Goal: Information Seeking & Learning: Learn about a topic

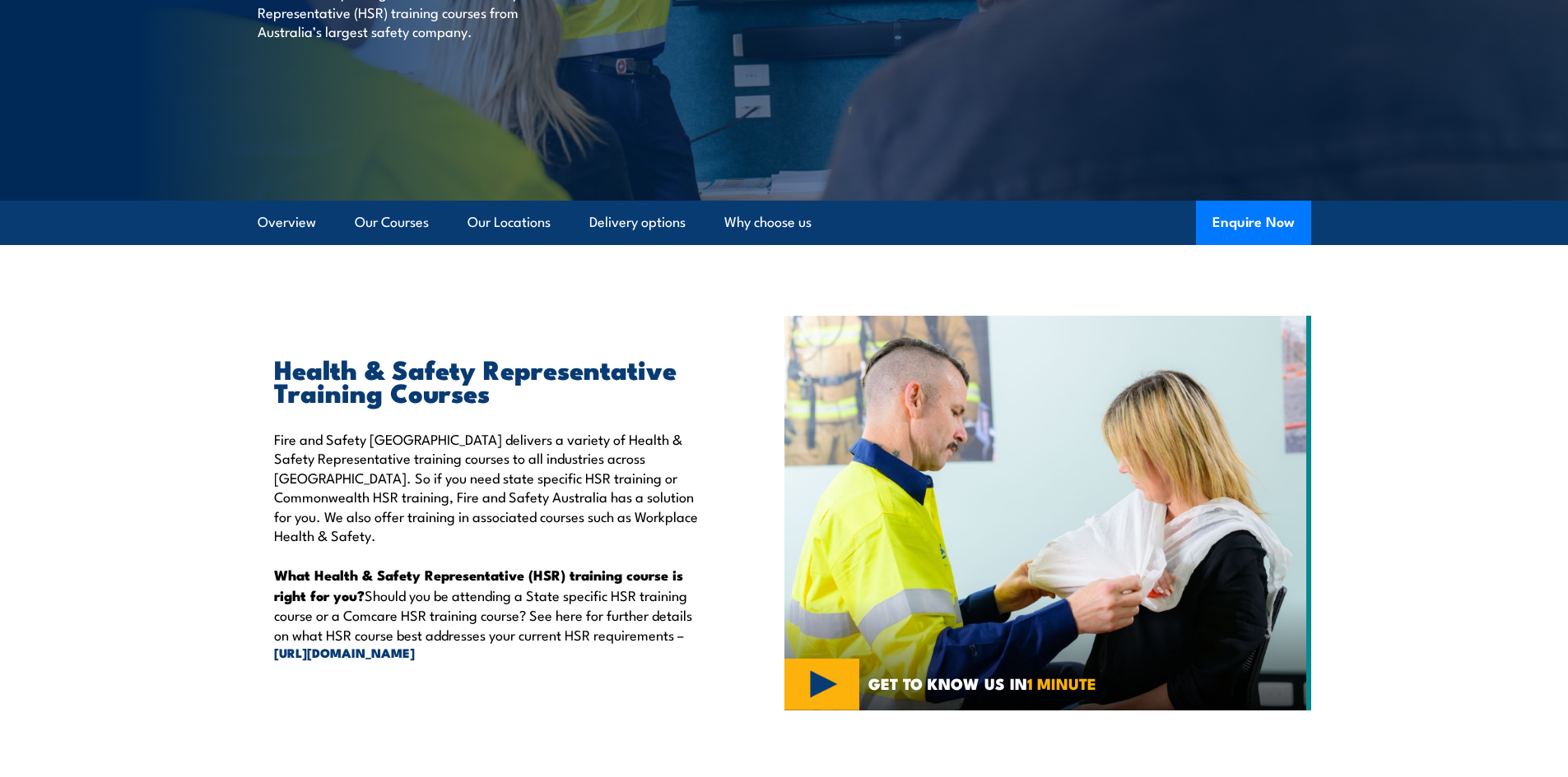
scroll to position [247, 0]
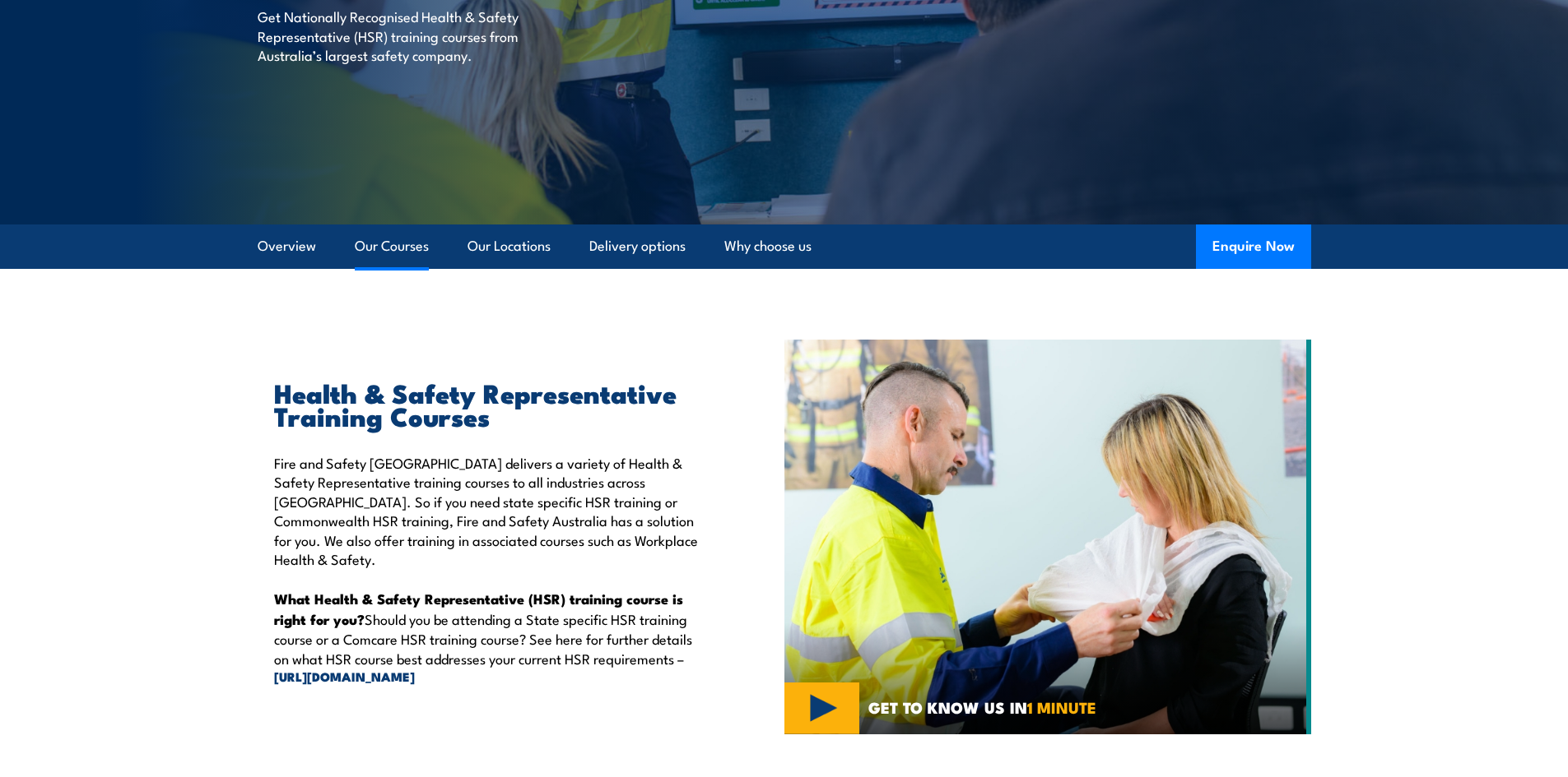
click at [401, 248] on link "Our Courses" at bounding box center [392, 246] width 74 height 44
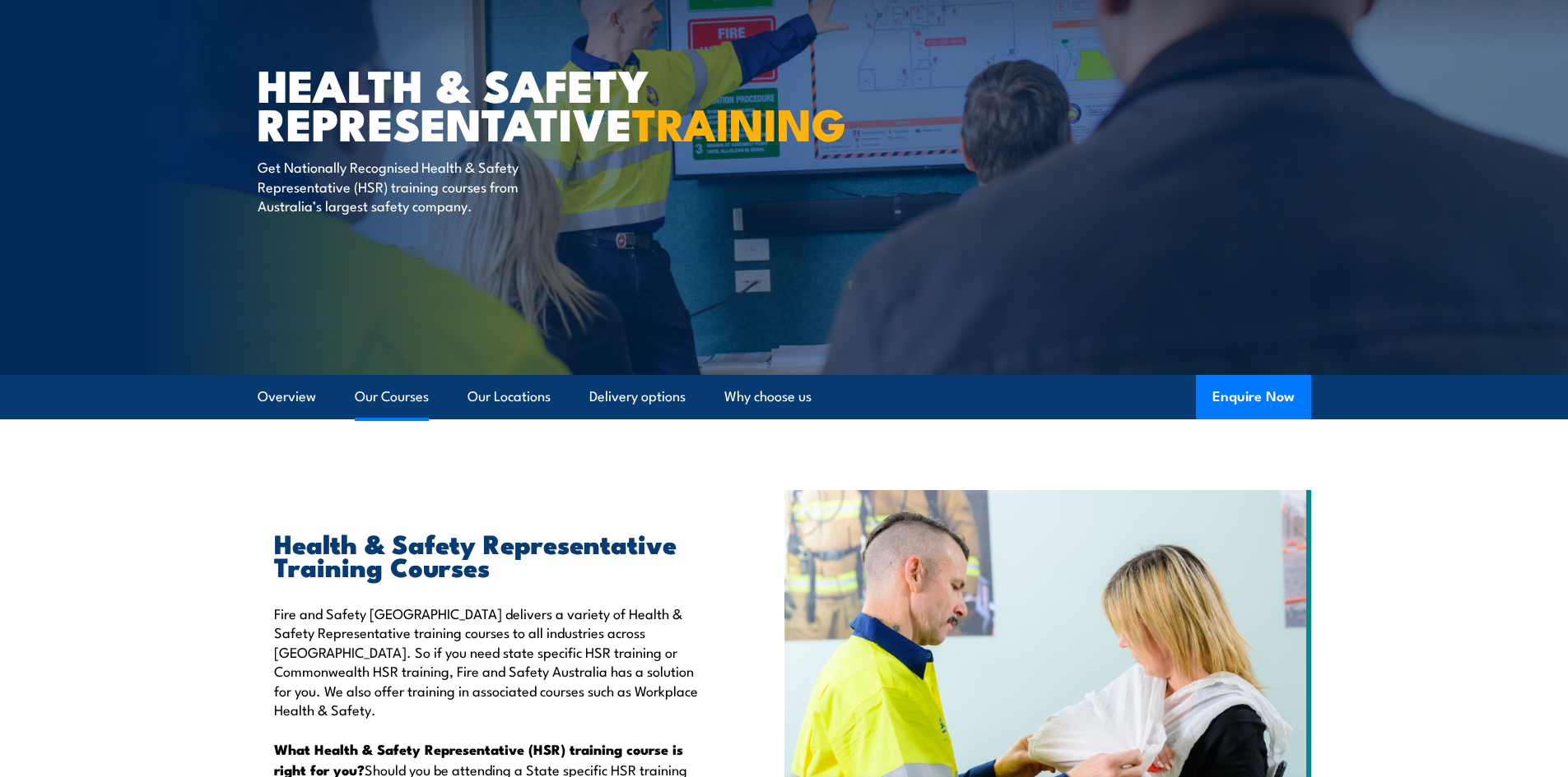
click at [386, 395] on link "Our Courses" at bounding box center [392, 396] width 74 height 44
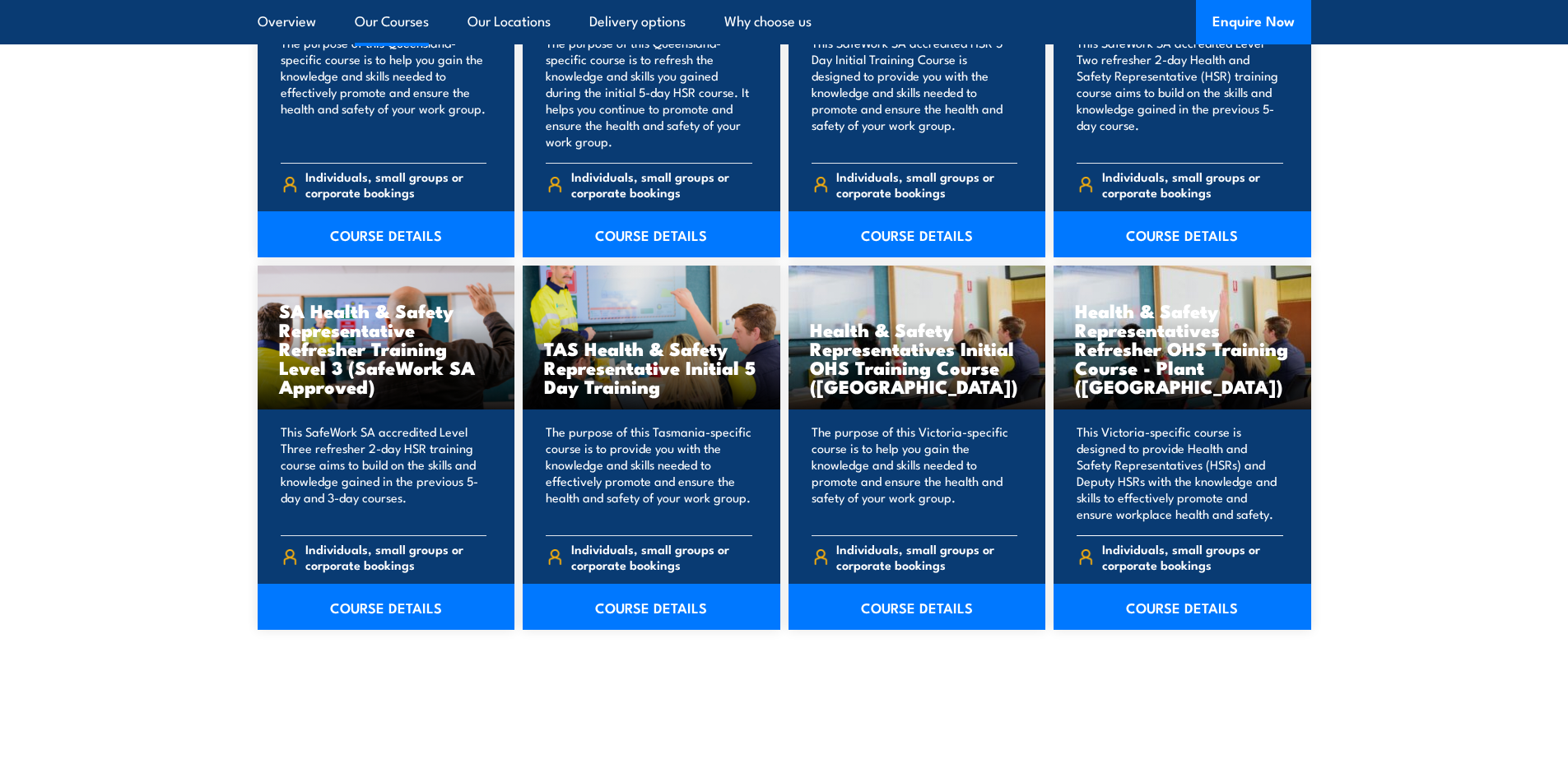
scroll to position [2317, 0]
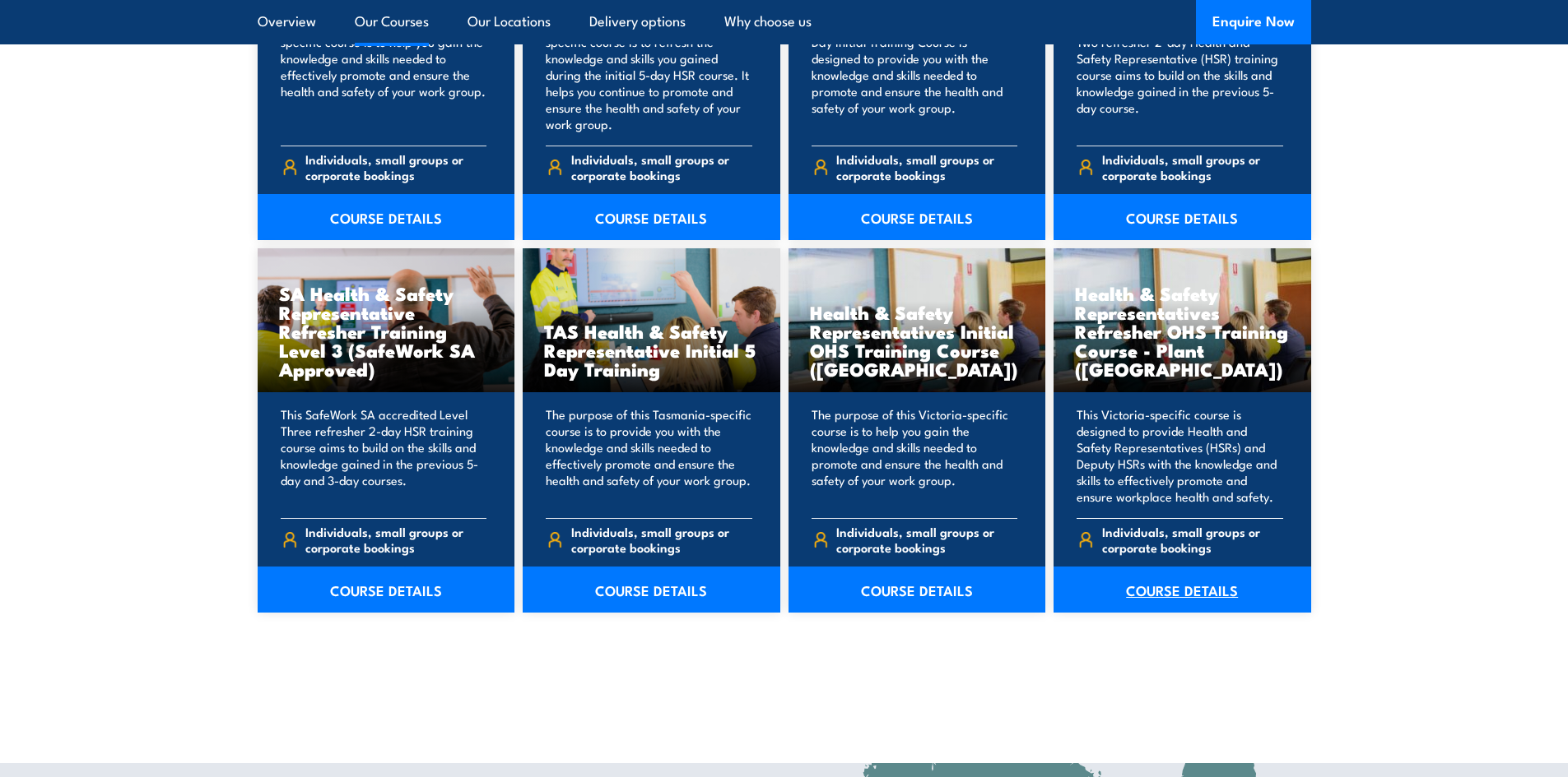
click at [1186, 594] on link "COURSE DETAILS" at bounding box center [1182, 590] width 258 height 47
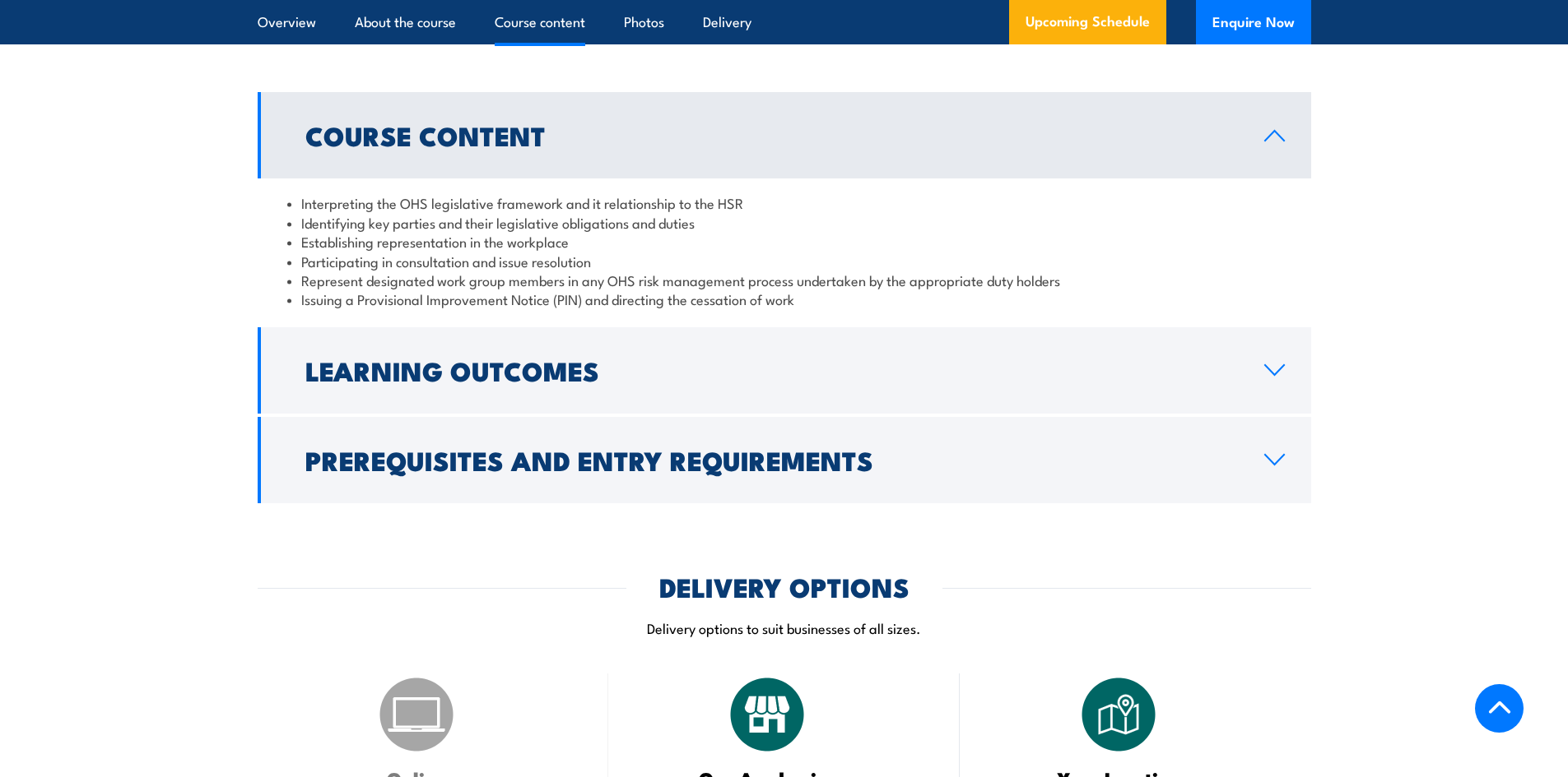
scroll to position [1810, 0]
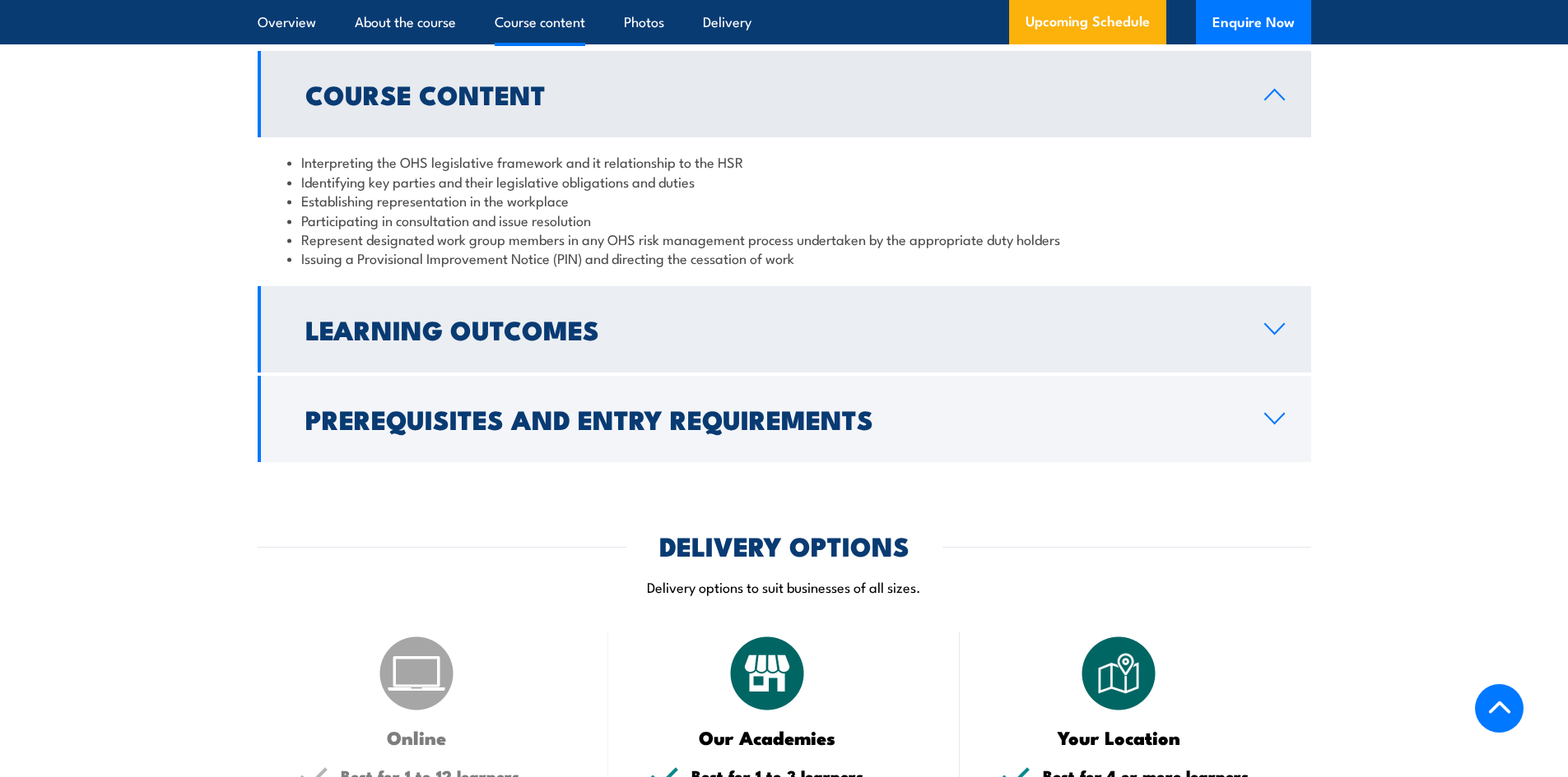
click at [613, 286] on link "Learning Outcomes" at bounding box center [784, 328] width 1053 height 86
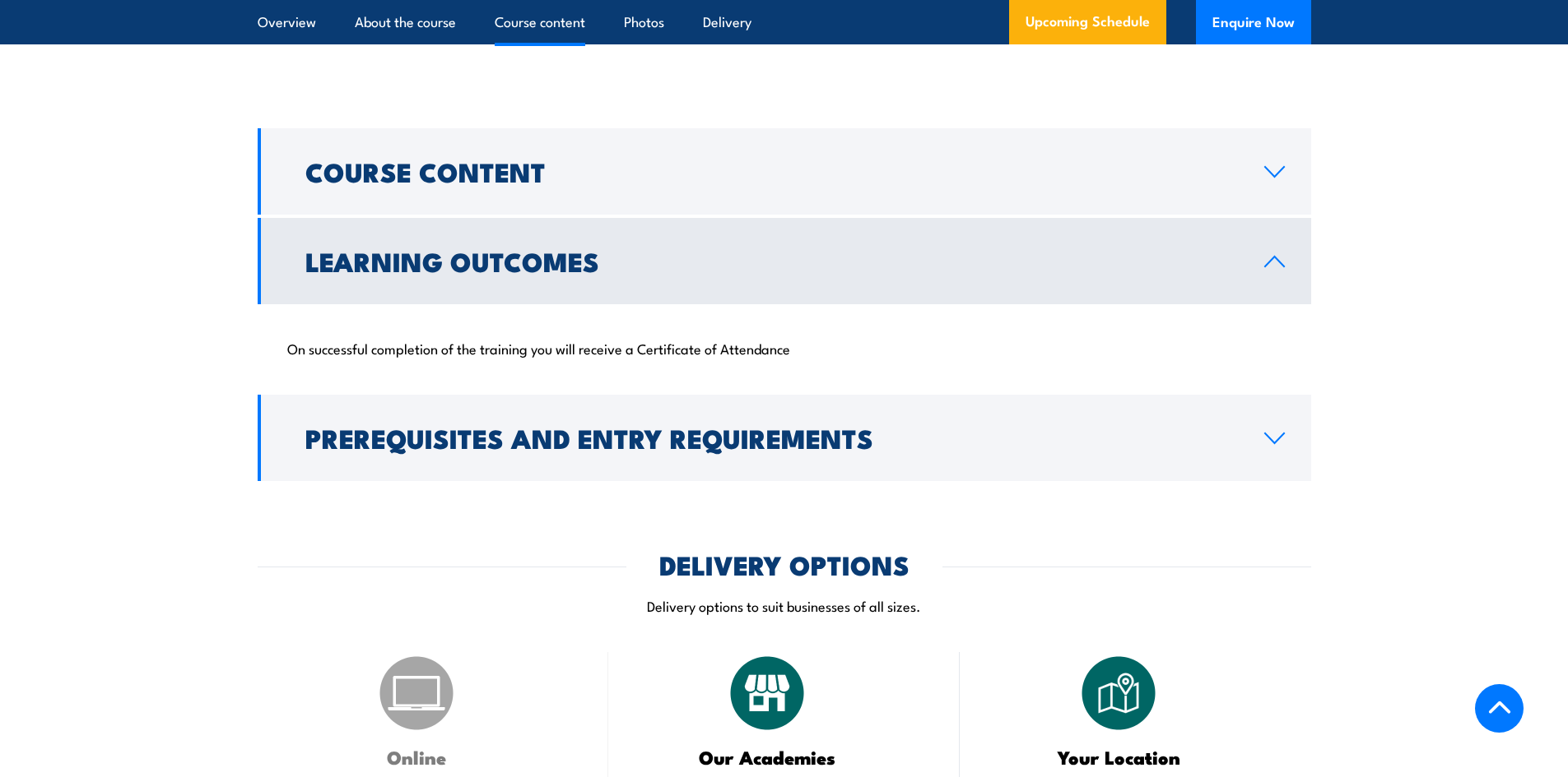
scroll to position [1645, 0]
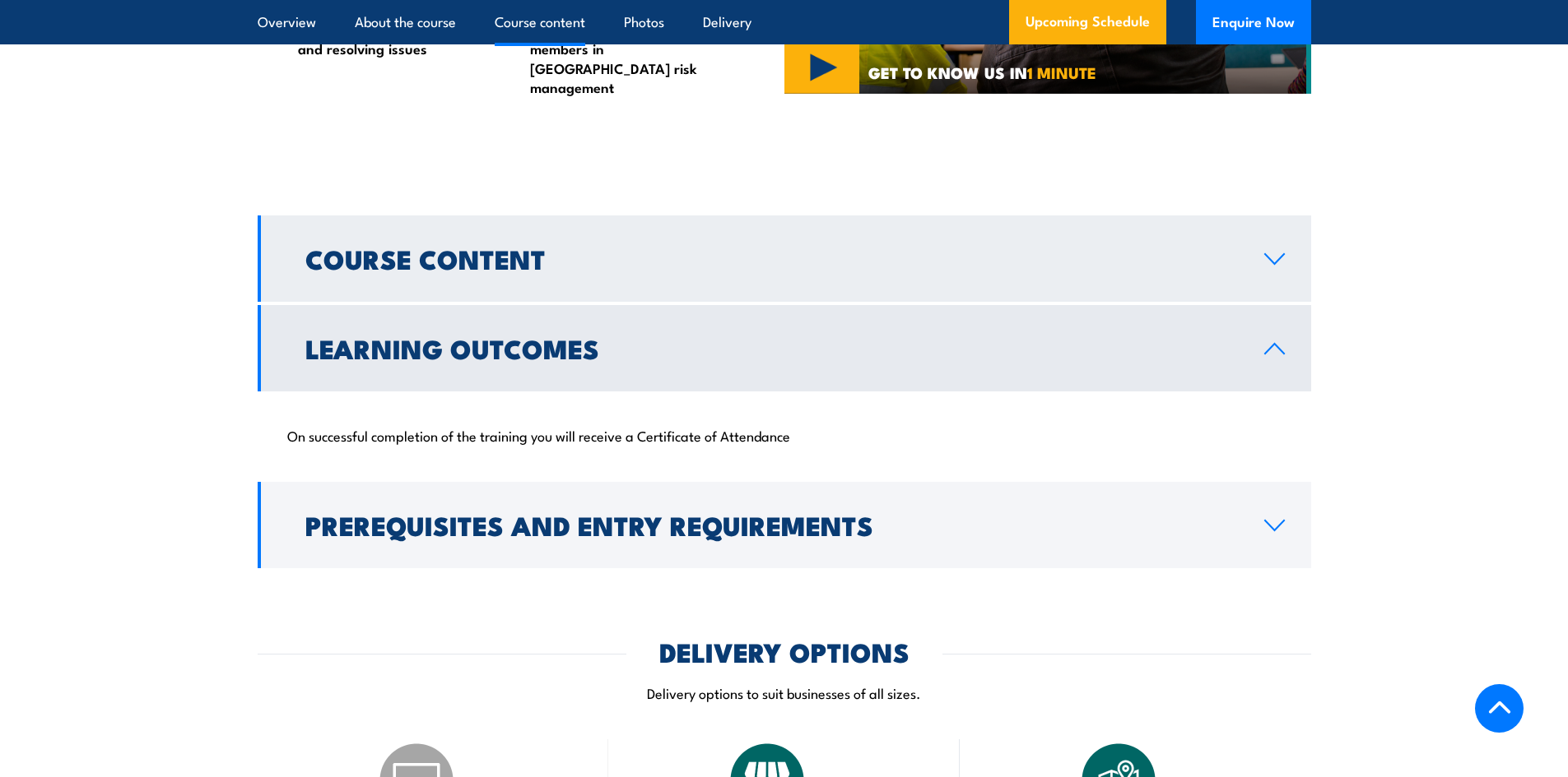
click at [533, 247] on h2 "Course Content" at bounding box center [771, 259] width 932 height 23
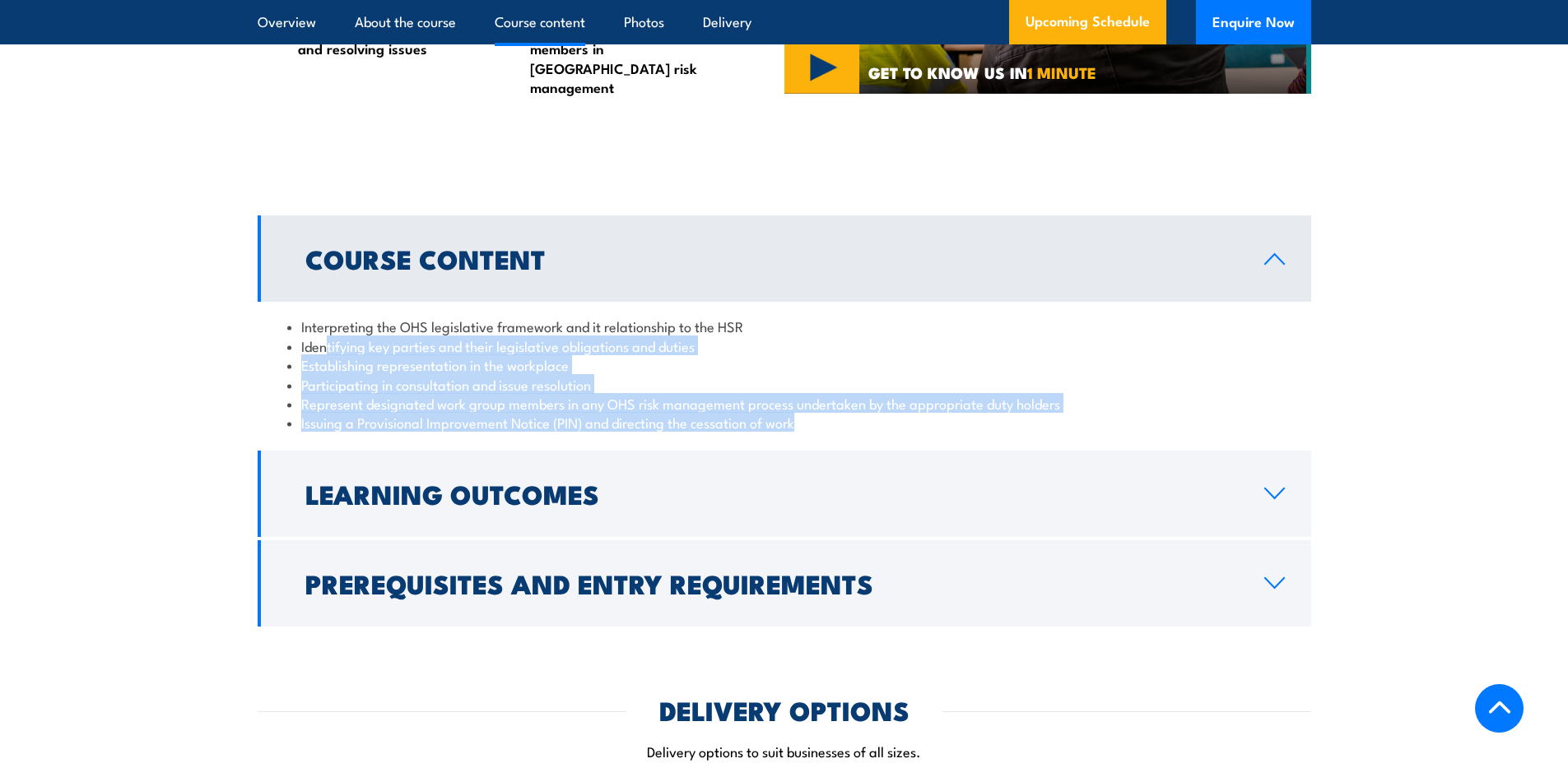
drag, startPoint x: 324, startPoint y: 319, endPoint x: 881, endPoint y: 421, distance: 566.3
click at [881, 421] on div "Interpreting the OHS legislative framework and it relationship to the HSR Ident…" at bounding box center [784, 374] width 1053 height 144
click at [864, 413] on li "Issuing a Provisional Improvement Notice (PIN) and directing the cessation of w…" at bounding box center [784, 422] width 994 height 19
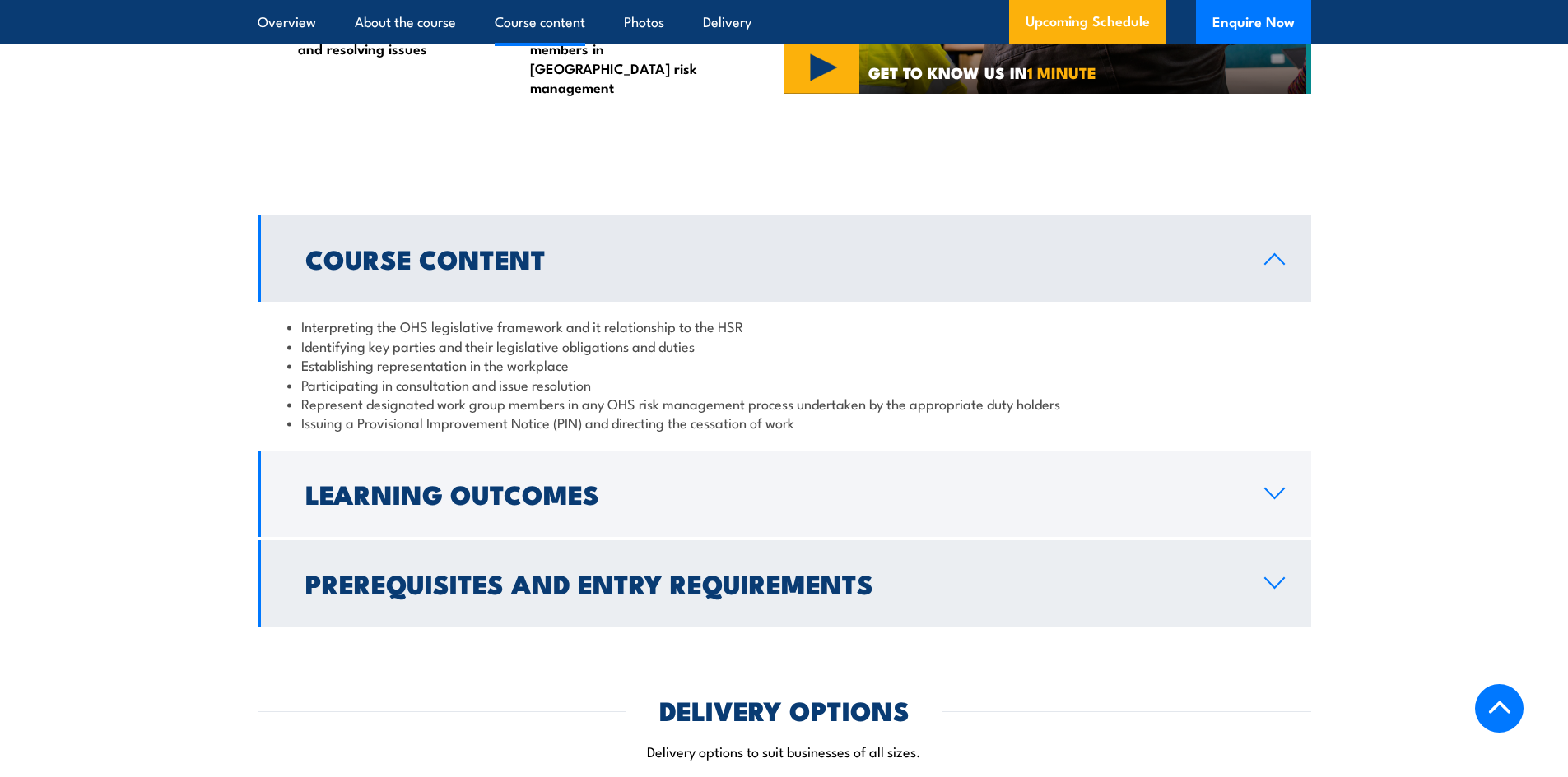
click at [417, 572] on h2 "Prerequisites and Entry Requirements" at bounding box center [771, 583] width 932 height 23
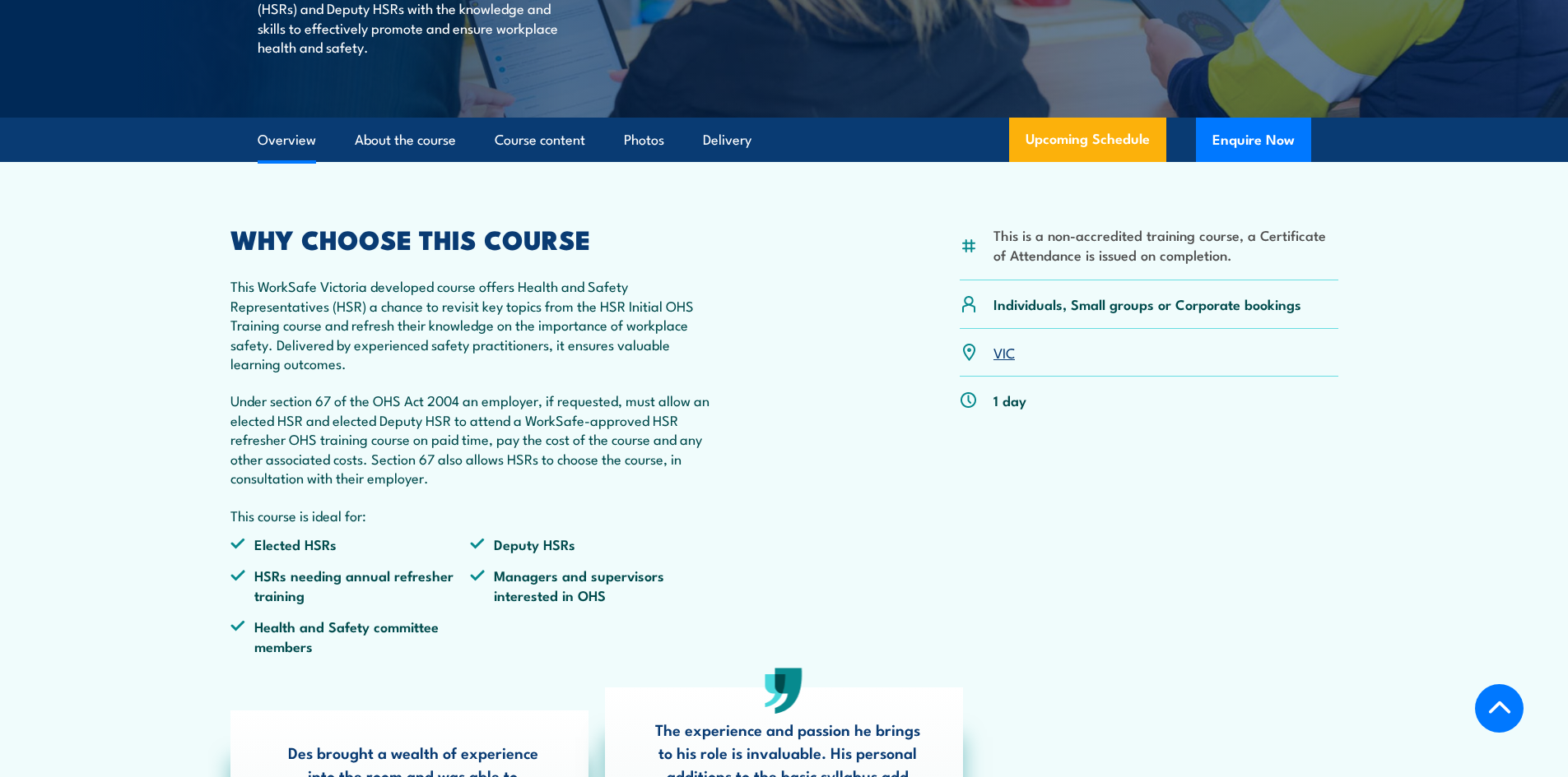
scroll to position [412, 0]
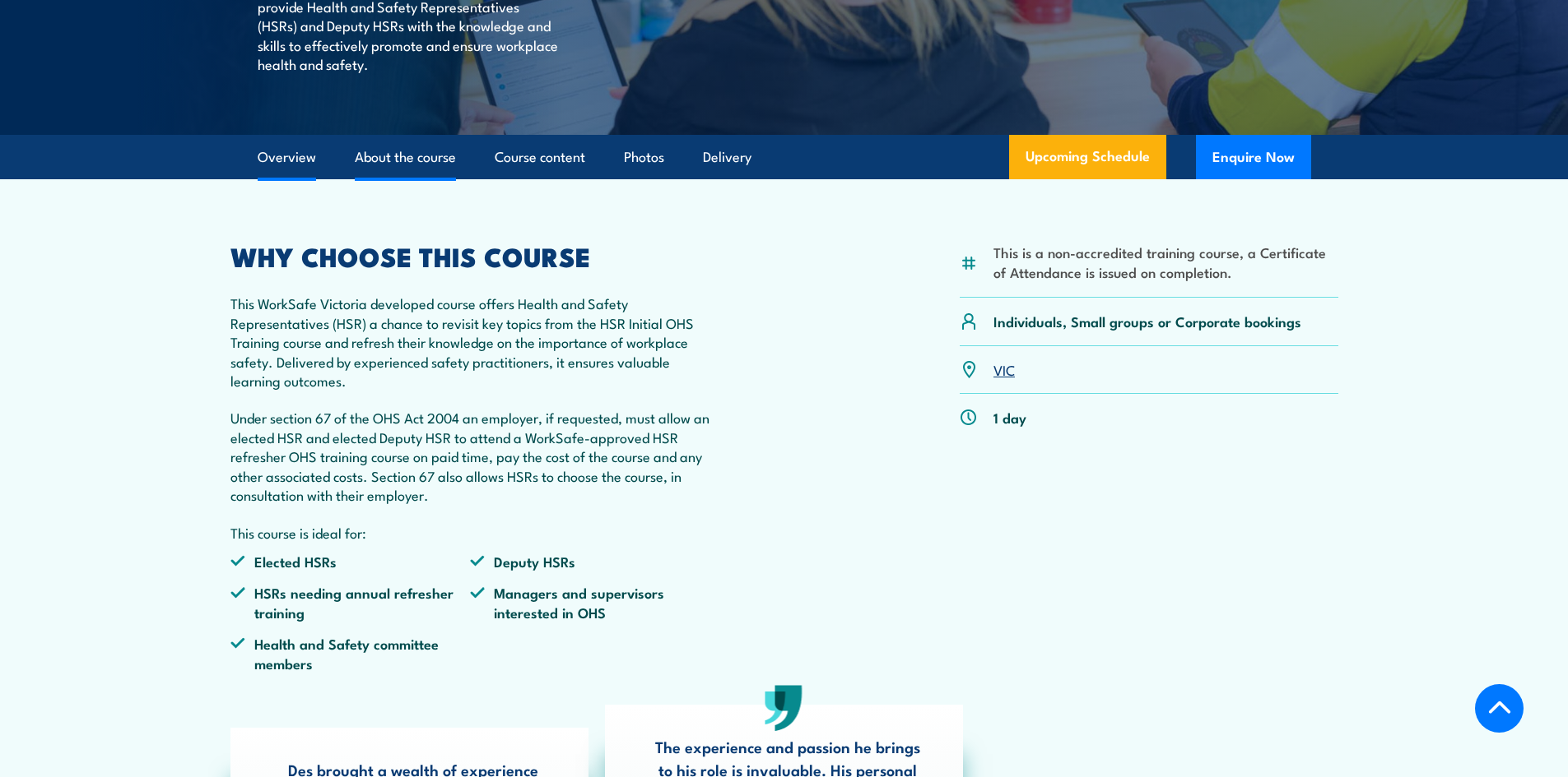
click at [425, 150] on link "About the course" at bounding box center [405, 157] width 101 height 44
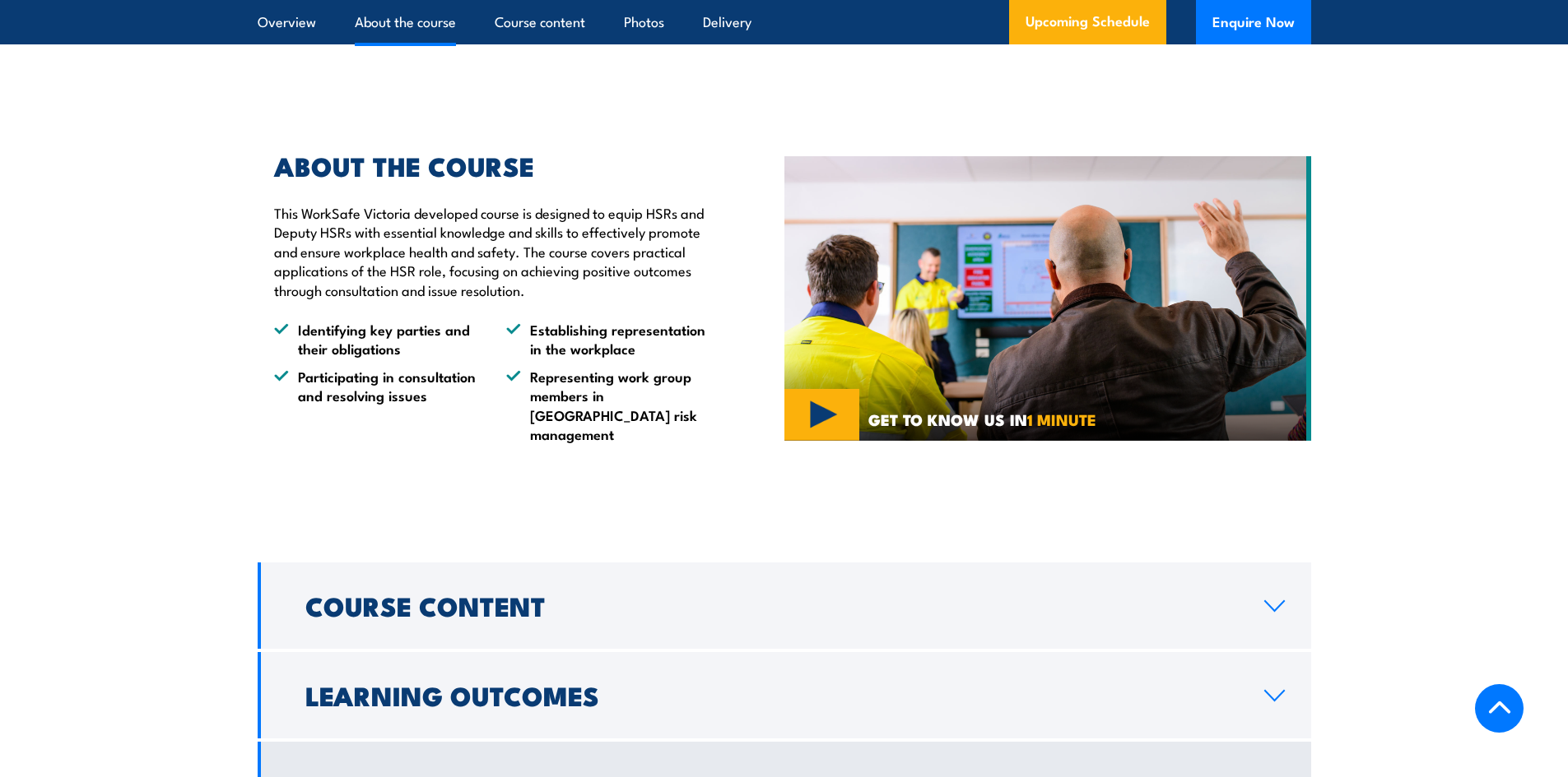
scroll to position [1309, 0]
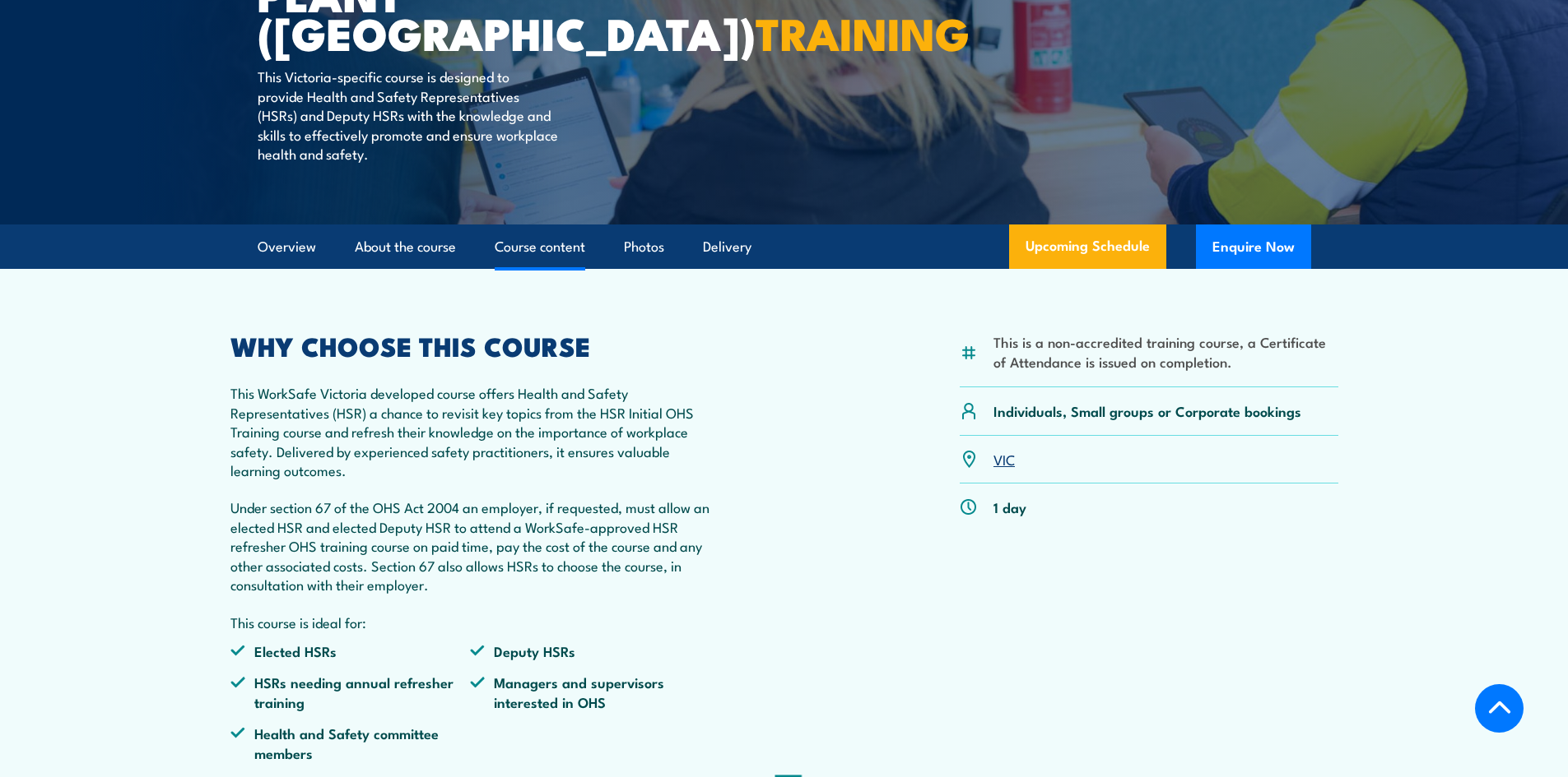
click at [550, 253] on link "Course content" at bounding box center [539, 247] width 90 height 44
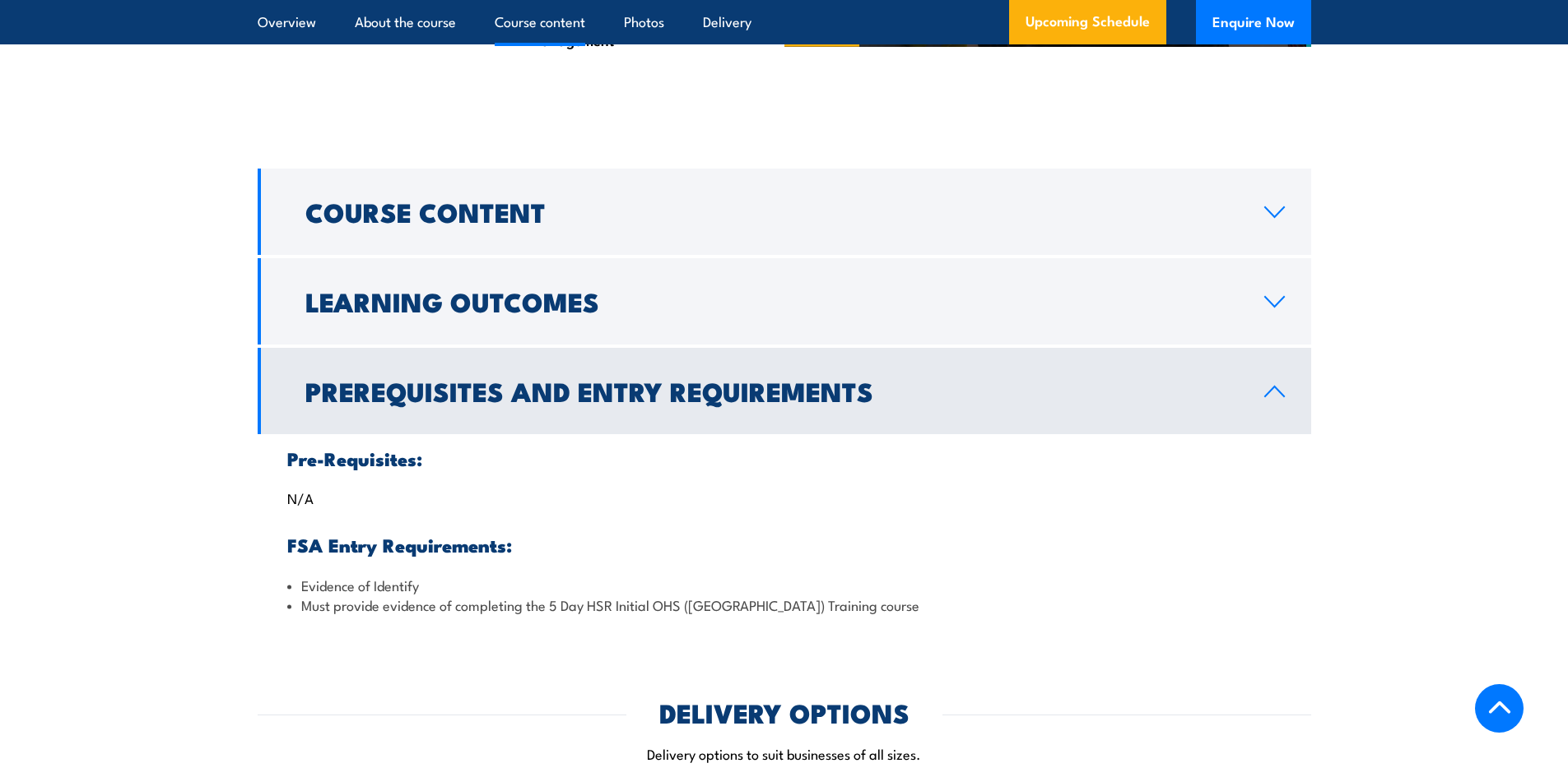
scroll to position [1740, 0]
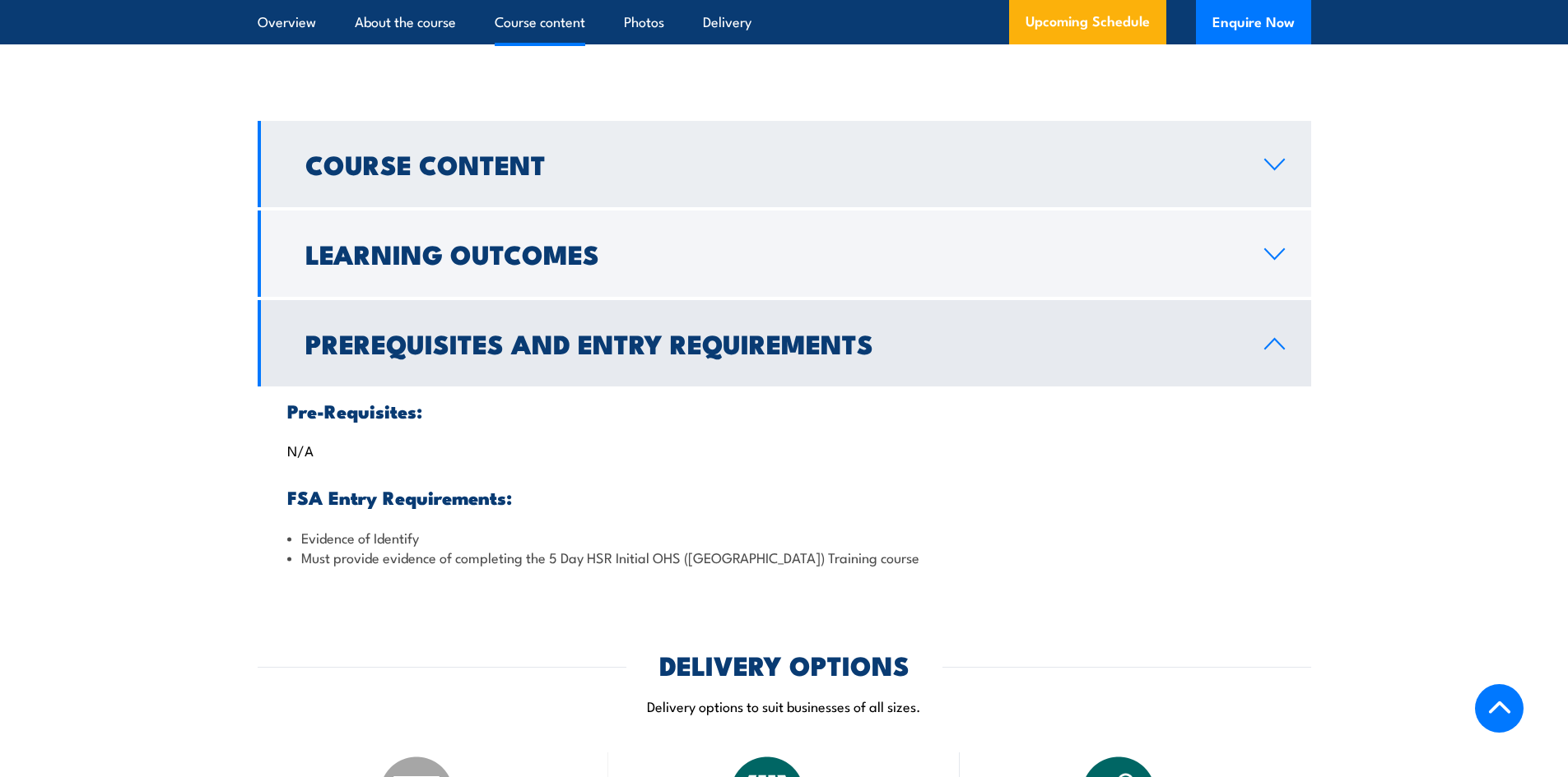
click at [455, 152] on h2 "Course Content" at bounding box center [771, 164] width 932 height 23
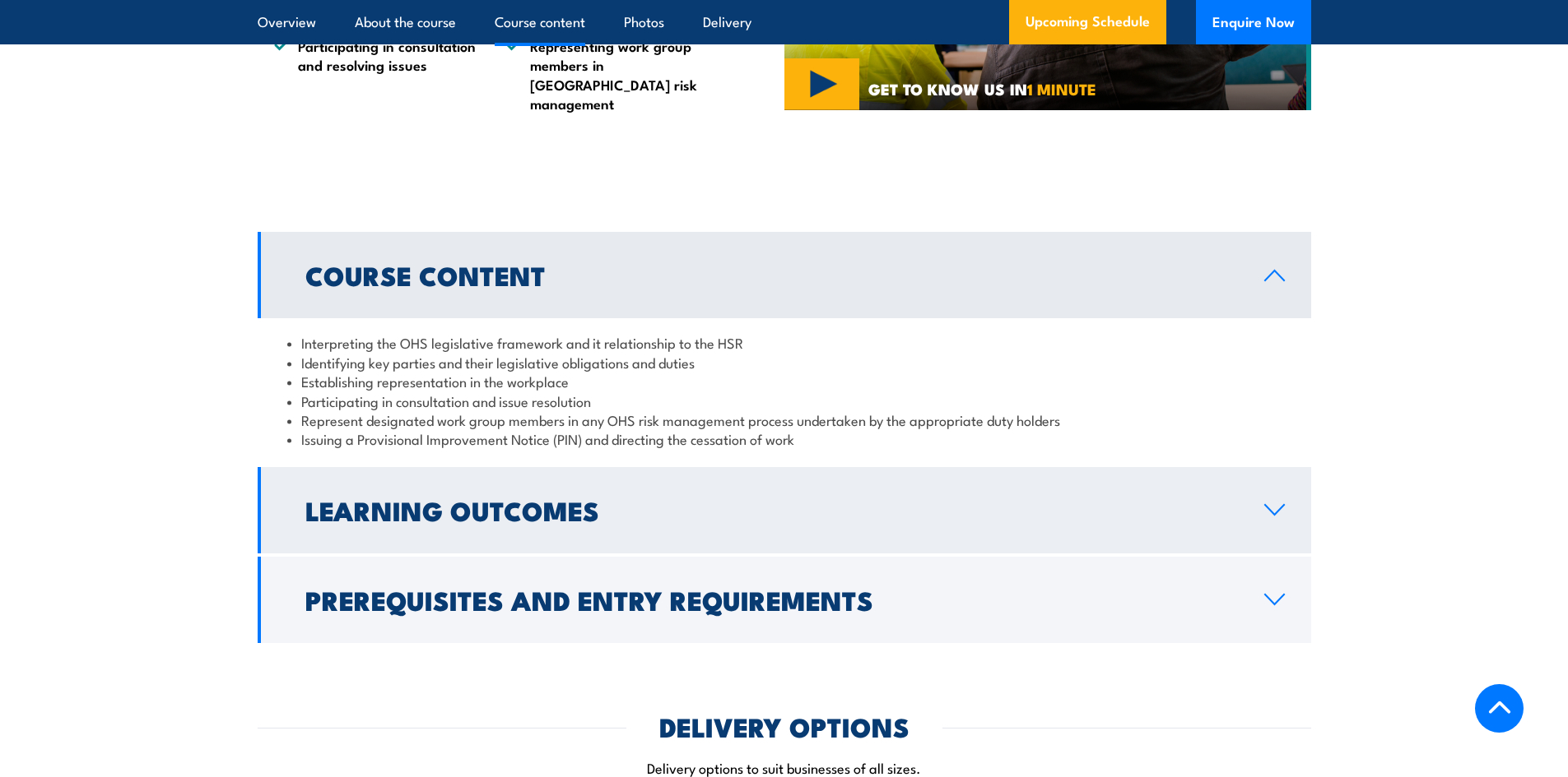
scroll to position [1658, 0]
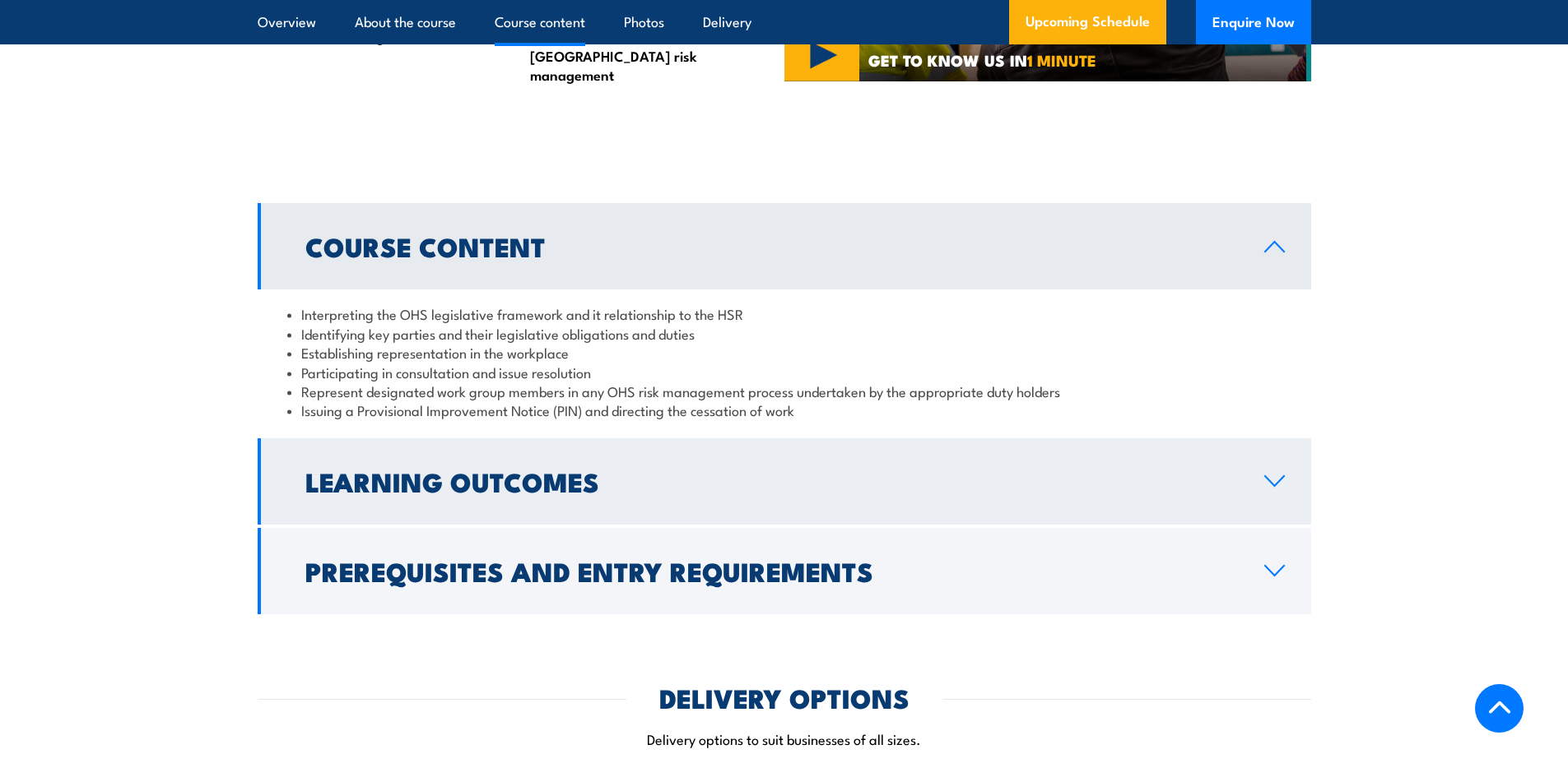
click at [365, 477] on h2 "Learning Outcomes" at bounding box center [771, 482] width 932 height 23
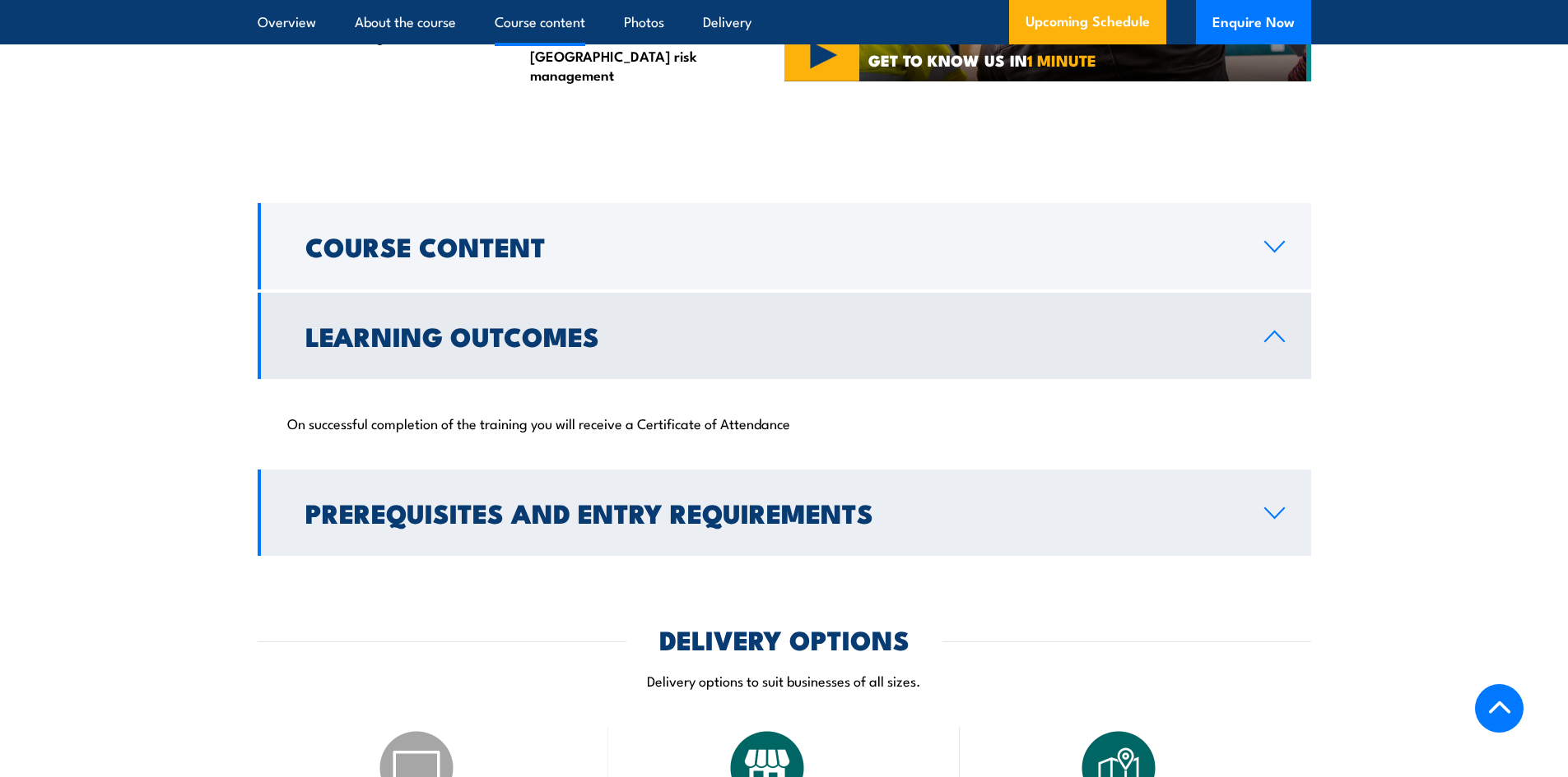
click at [368, 505] on h2 "Prerequisites and Entry Requirements" at bounding box center [771, 513] width 932 height 23
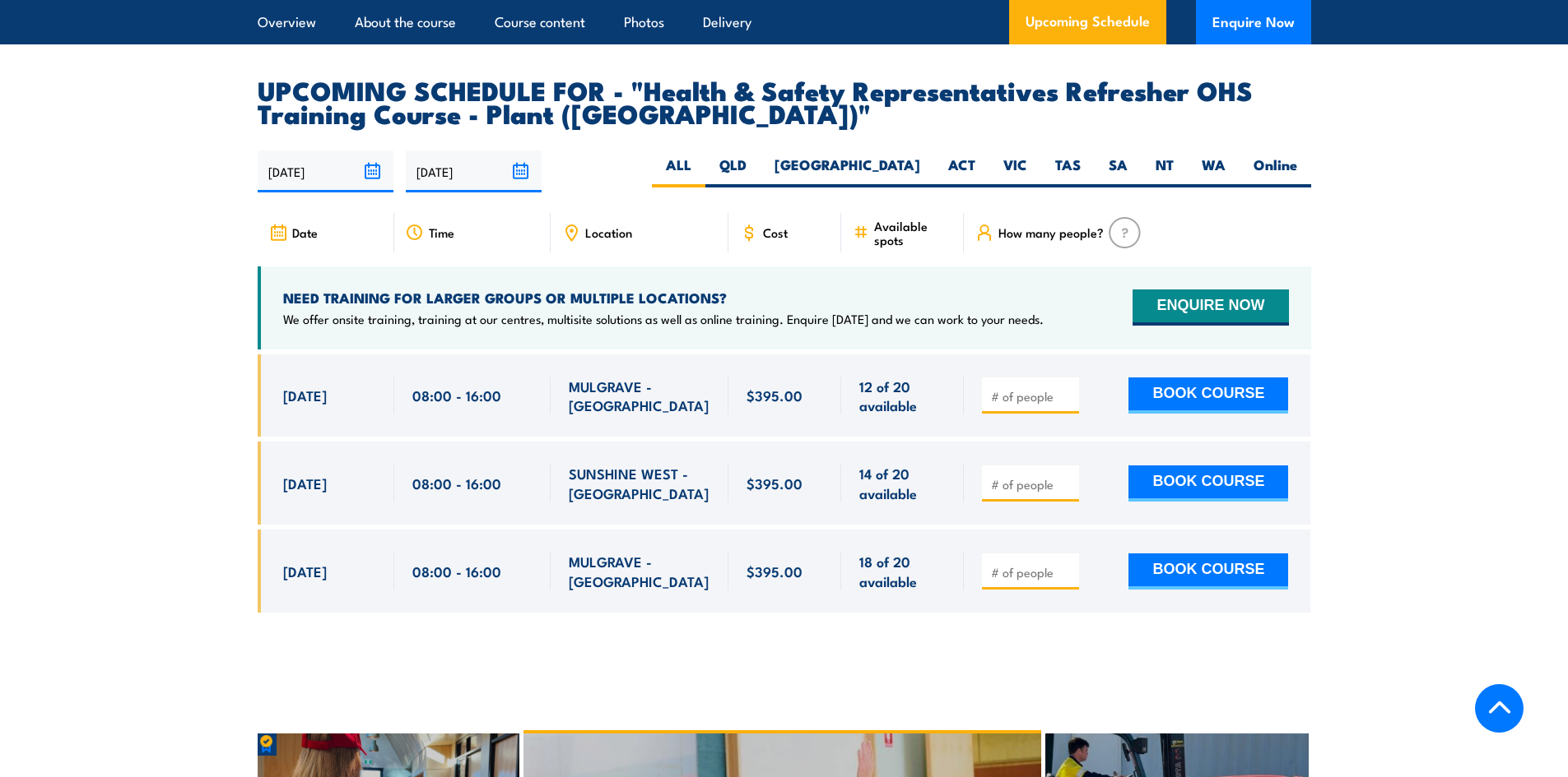
scroll to position [2892, 0]
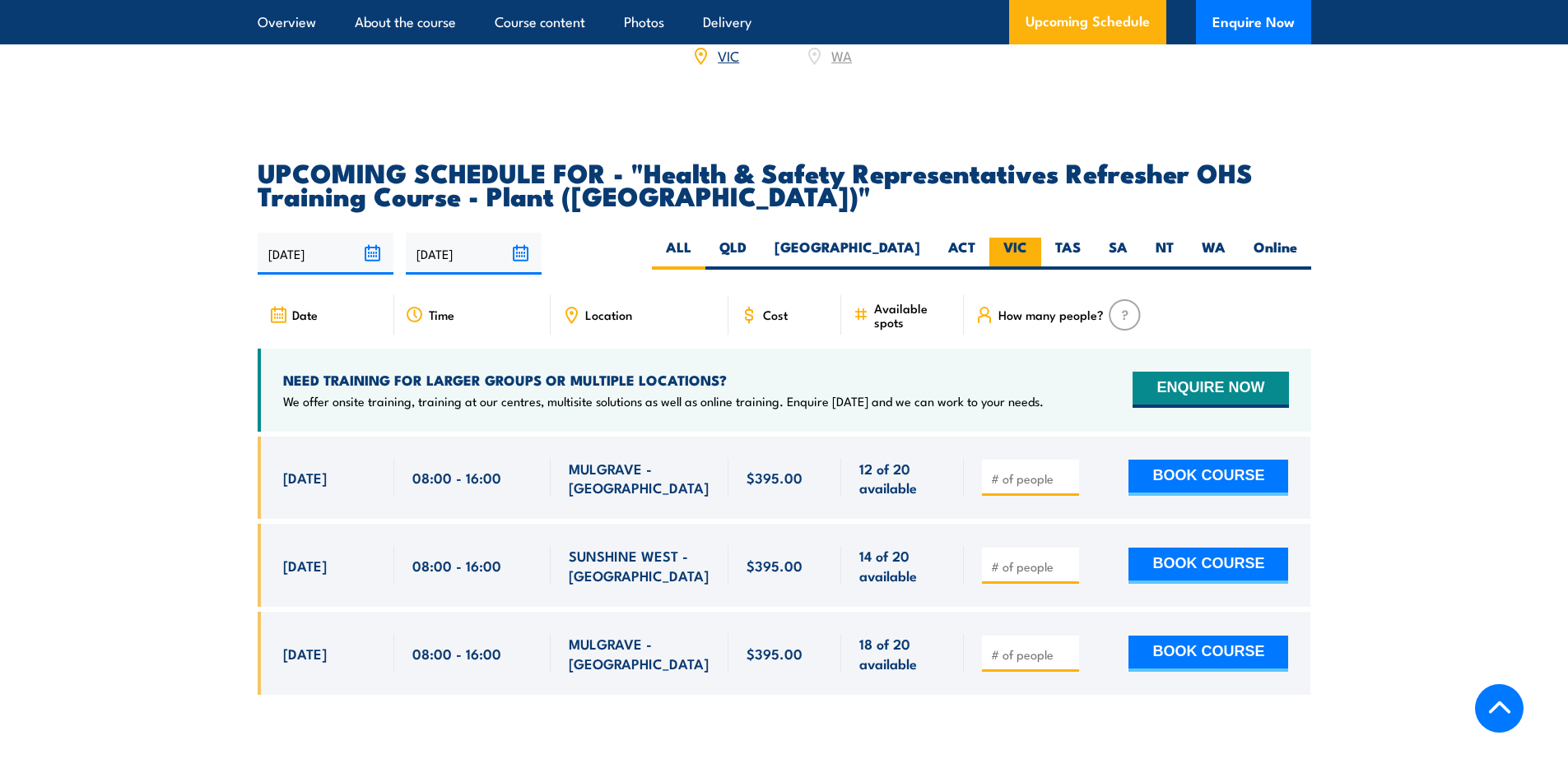
click at [1033, 237] on label "VIC" at bounding box center [1015, 253] width 51 height 32
click at [1033, 237] on input "VIC" at bounding box center [1032, 242] width 11 height 11
radio input "true"
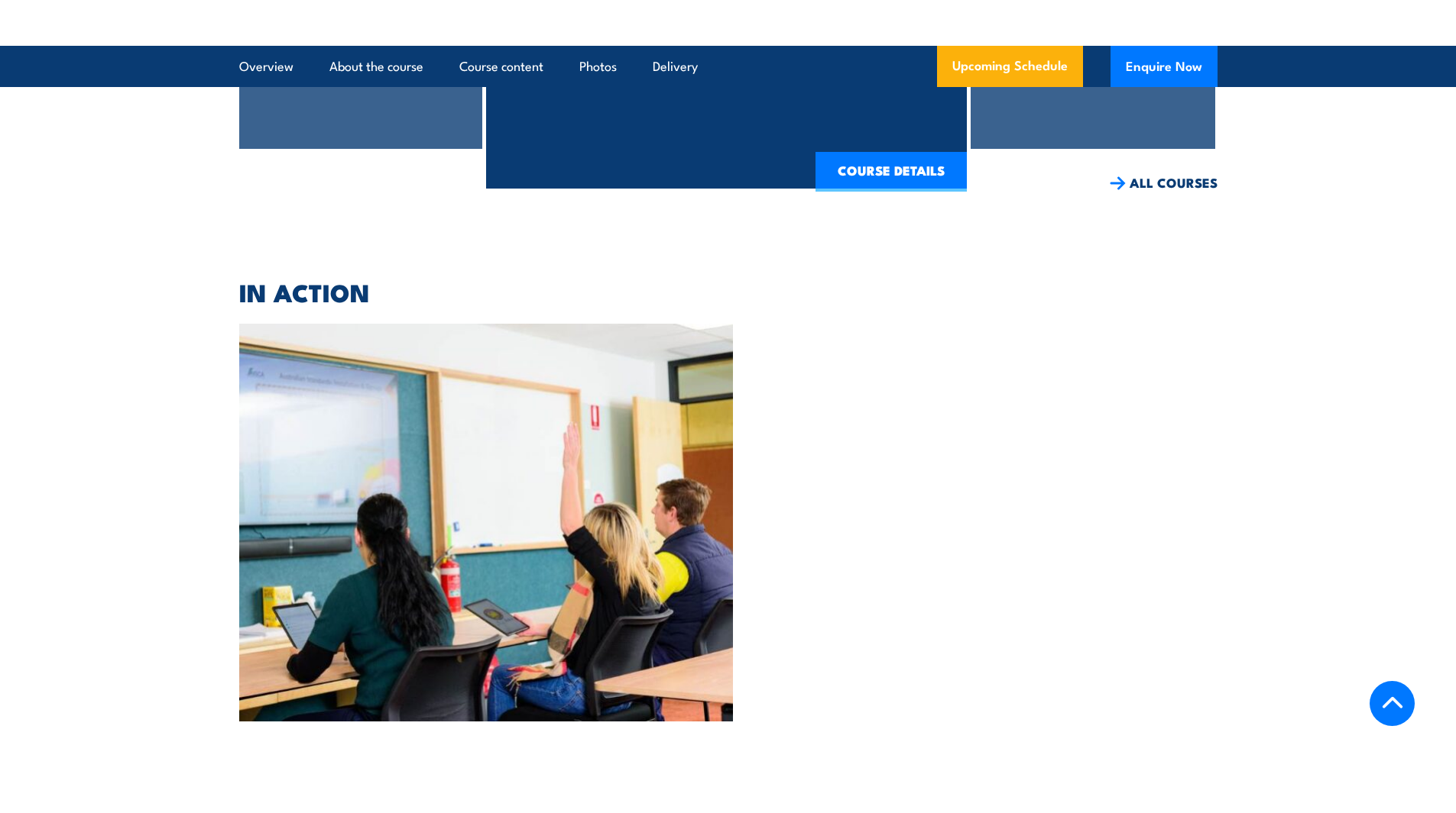
scroll to position [3891, 0]
